Goal: Find specific page/section: Find specific page/section

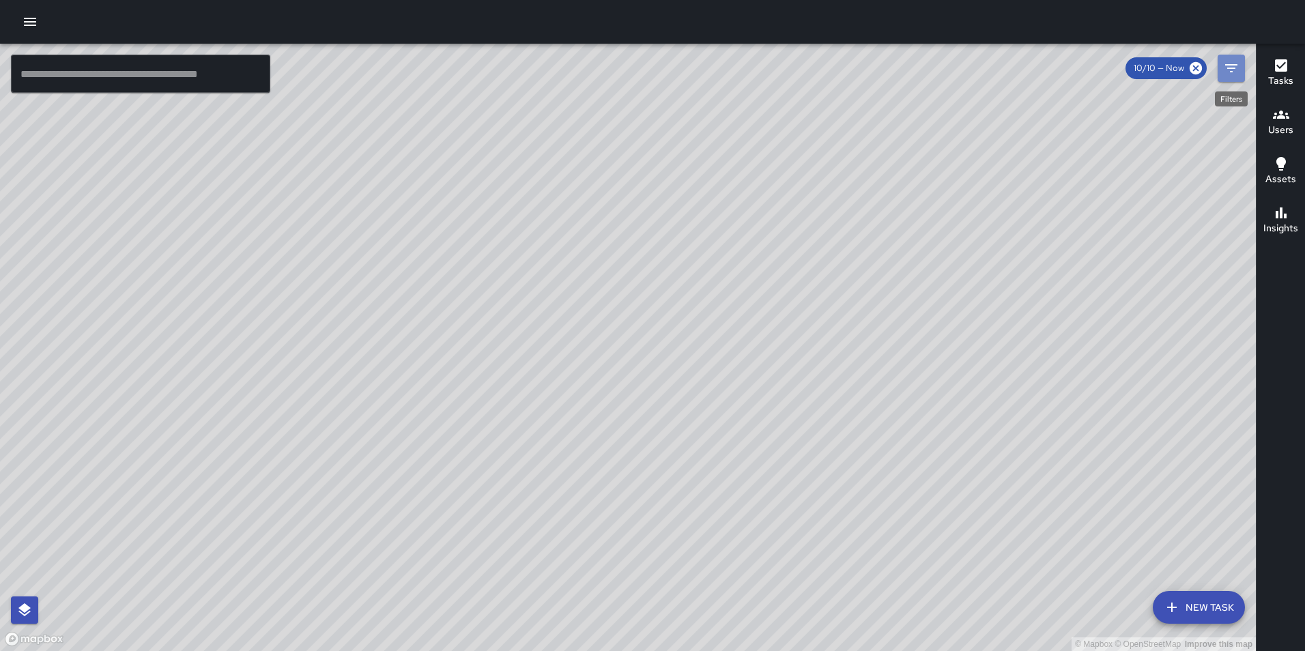
click at [1237, 71] on icon "Filters" at bounding box center [1231, 68] width 16 height 16
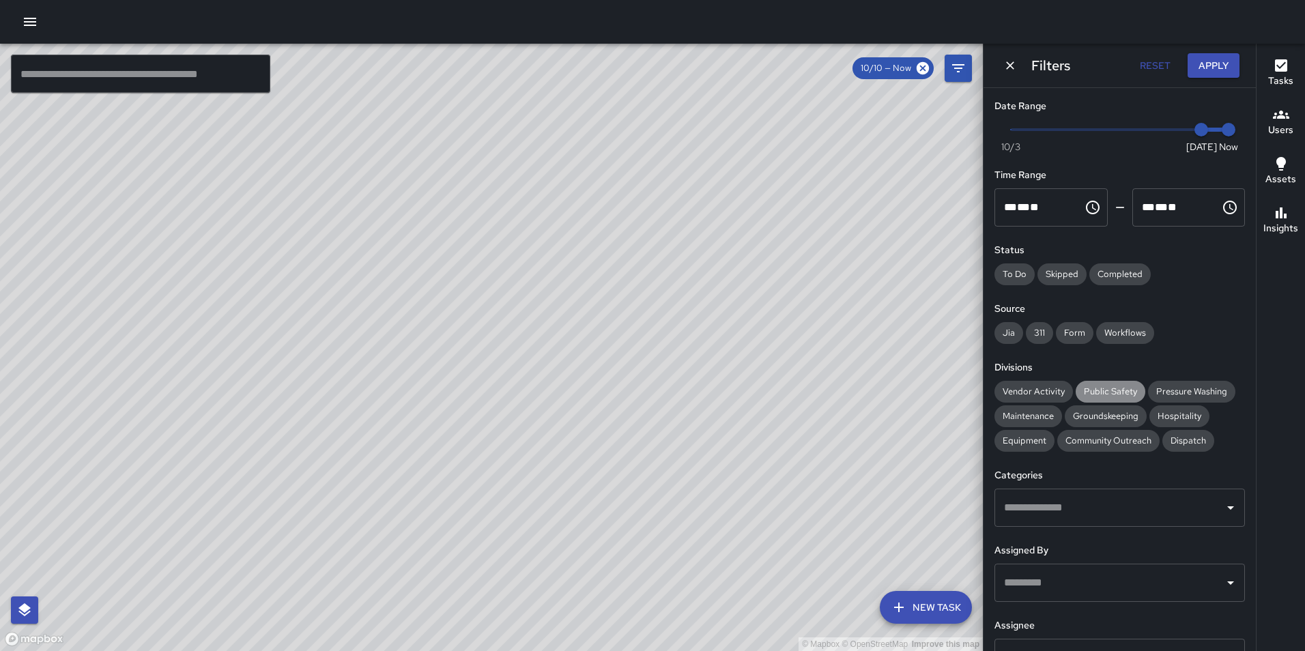
click at [1101, 387] on span "Public Safety" at bounding box center [1110, 392] width 70 height 14
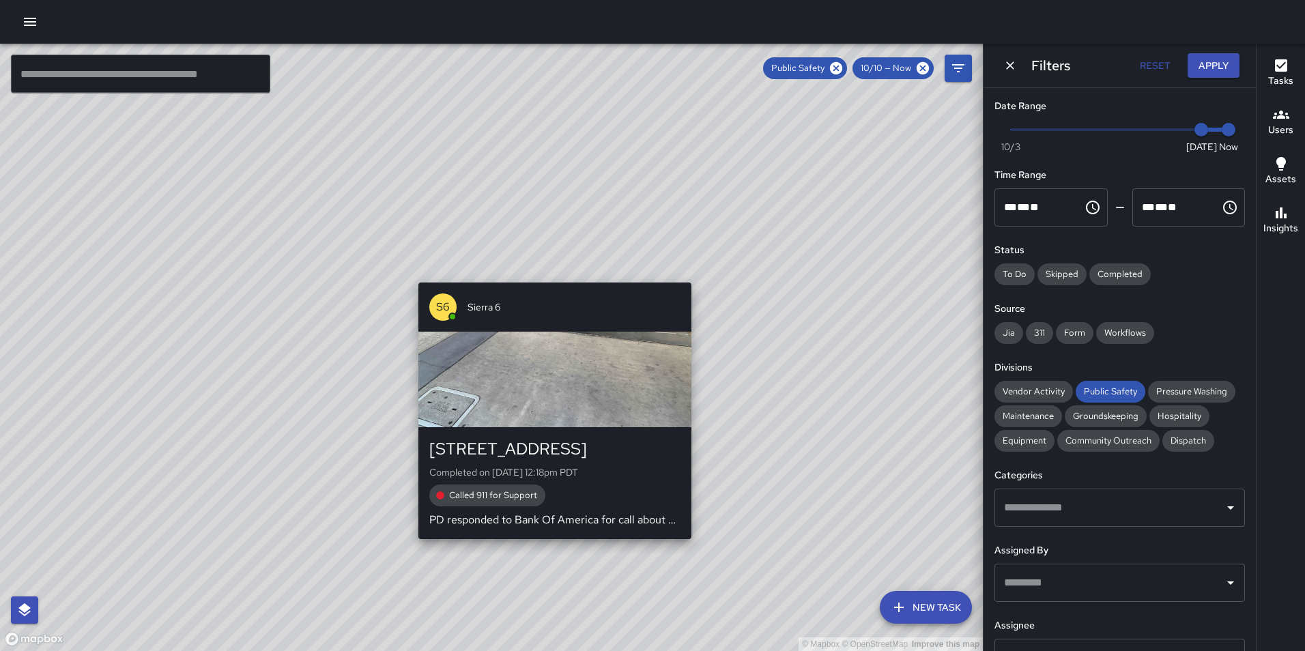
click at [411, 545] on div "© Mapbox © OpenStreetMap Improve this map S6 Sierra 6 901 Franklin Street Compl…" at bounding box center [491, 347] width 983 height 607
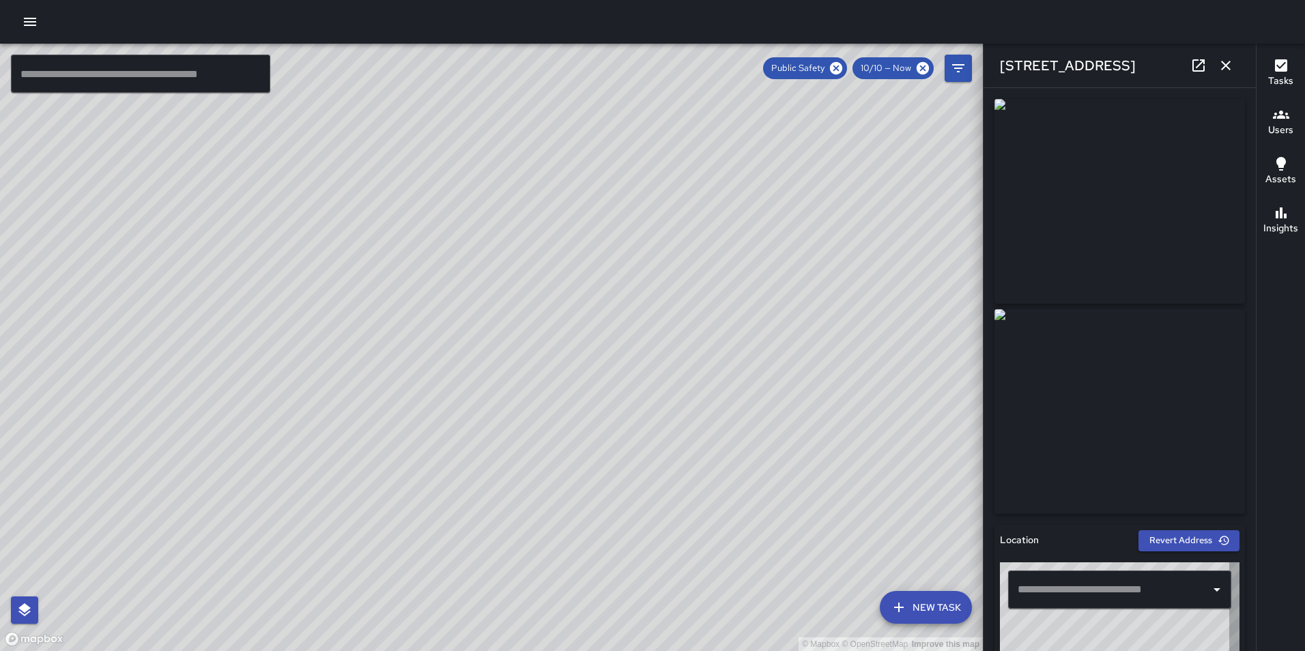
type input "**********"
click at [1193, 64] on icon at bounding box center [1198, 65] width 12 height 12
drag, startPoint x: 528, startPoint y: 174, endPoint x: 392, endPoint y: 451, distance: 308.5
click at [392, 451] on div "© Mapbox © OpenStreetMap Improve this map" at bounding box center [491, 347] width 983 height 607
click at [426, 110] on div "© Mapbox © OpenStreetMap Improve this map" at bounding box center [491, 347] width 983 height 607
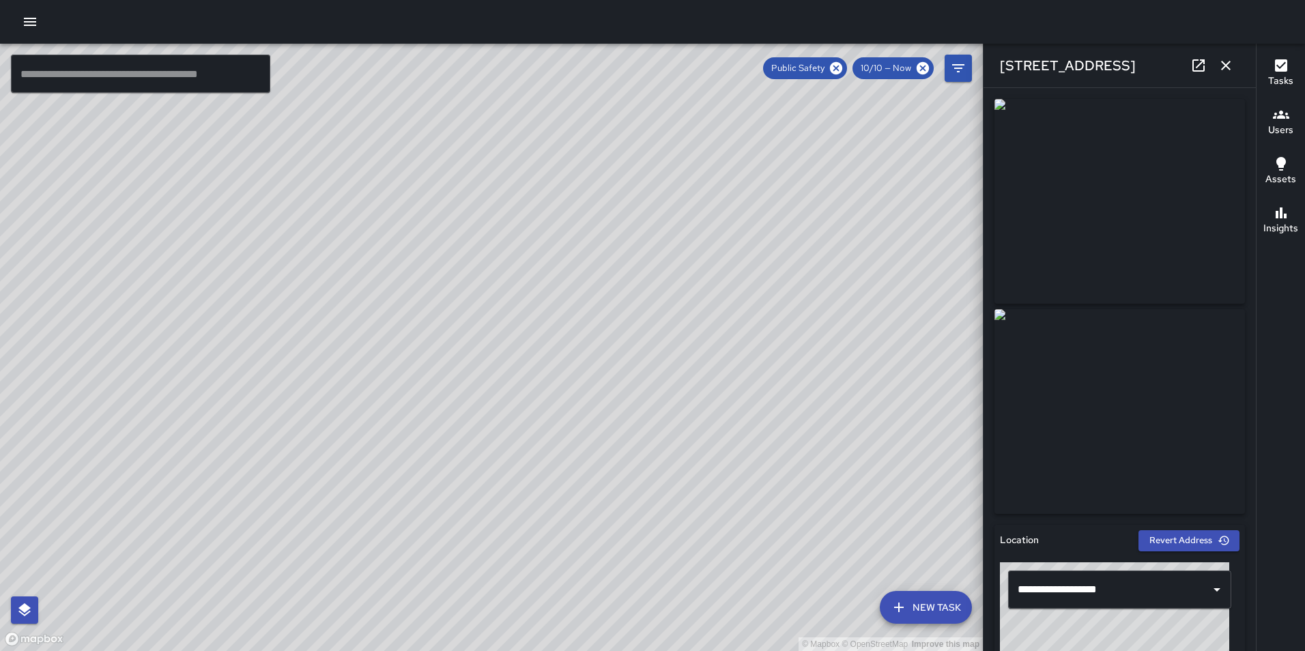
drag, startPoint x: 426, startPoint y: 110, endPoint x: 576, endPoint y: 255, distance: 208.5
click at [576, 255] on div "© Mapbox © OpenStreetMap Improve this map" at bounding box center [491, 347] width 983 height 607
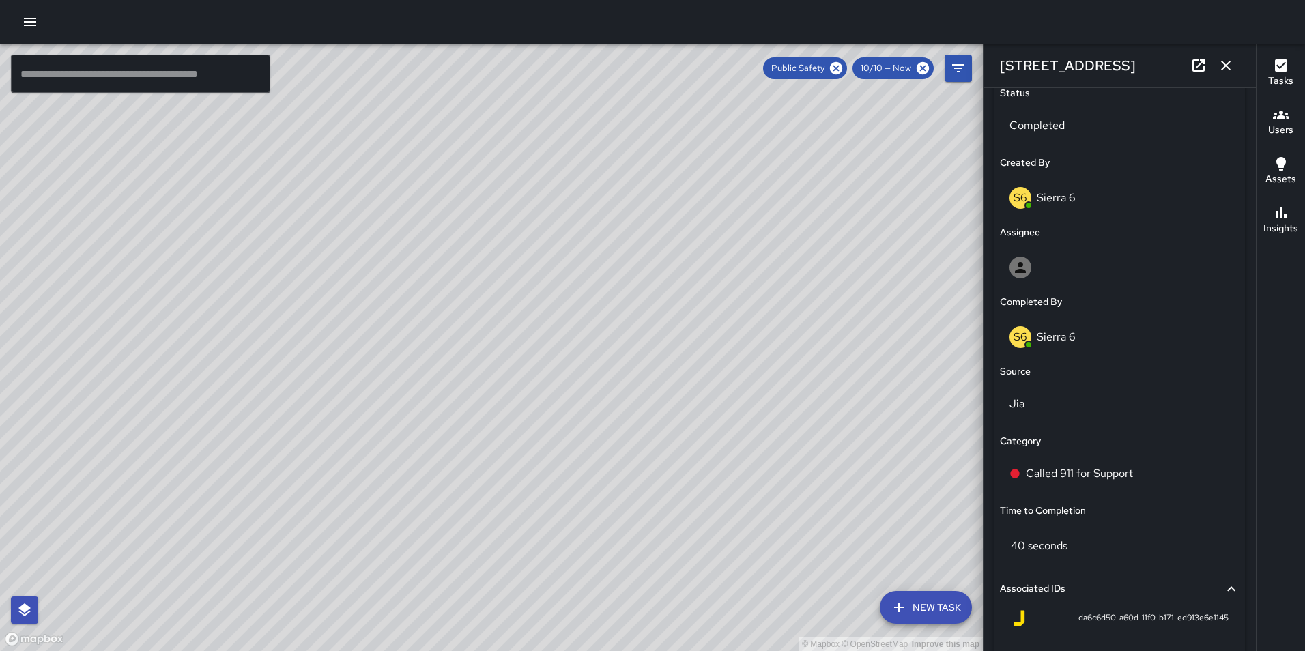
scroll to position [831, 0]
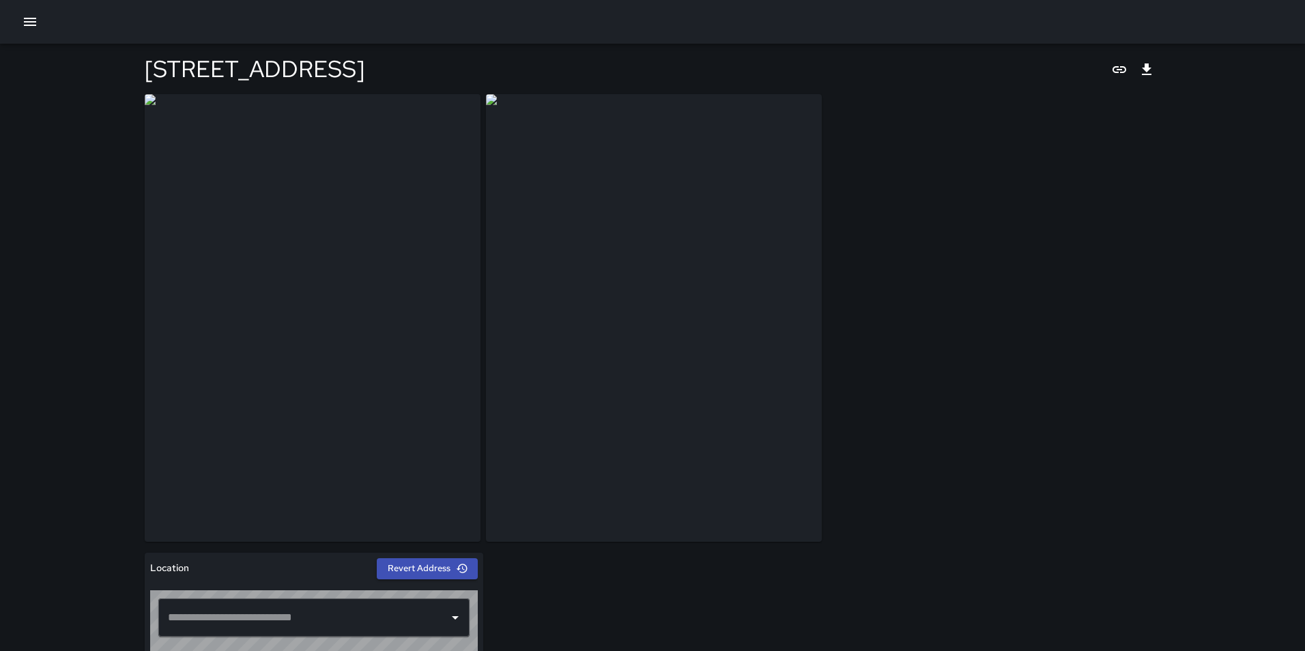
type input "**********"
